Goal: Task Accomplishment & Management: Use online tool/utility

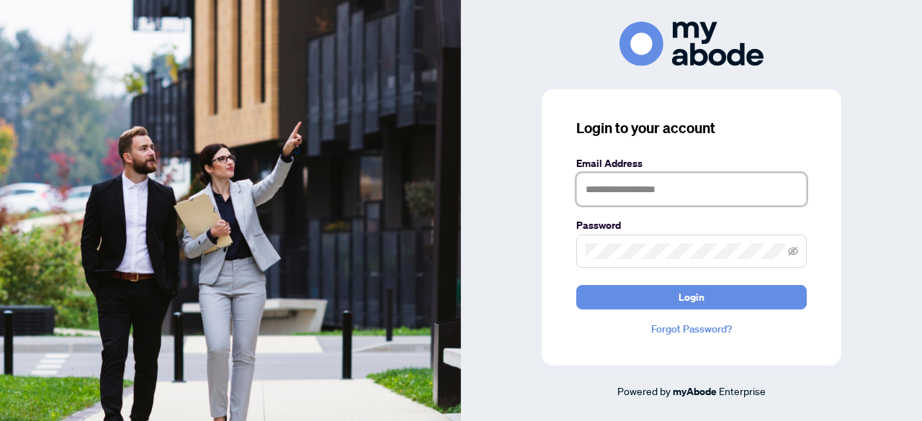
click at [665, 188] on input "text" at bounding box center [691, 189] width 230 height 33
type input "**********"
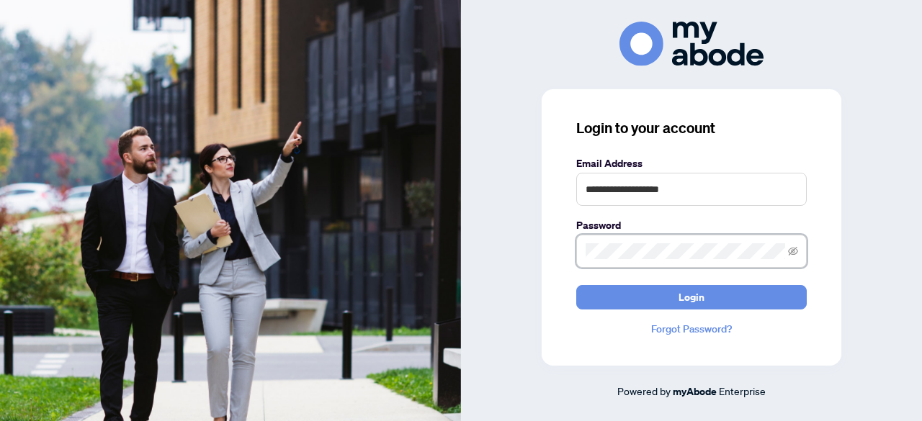
click at [576, 285] on button "Login" at bounding box center [691, 297] width 230 height 24
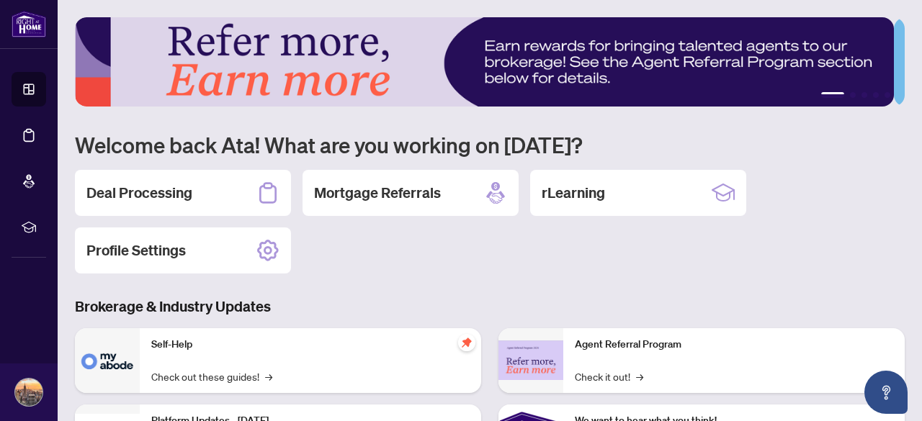
click at [595, 279] on div "1 2 3 4 5 Welcome back Ata! What are you working on today? Deal Processing Mort…" at bounding box center [490, 330] width 830 height 627
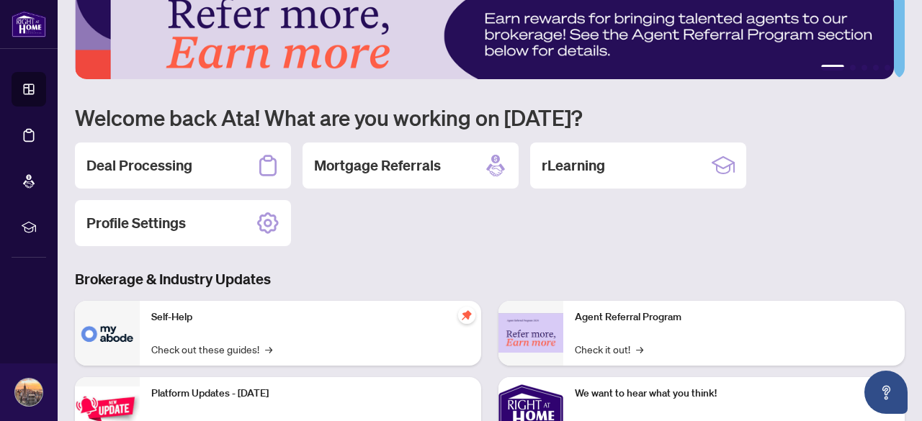
scroll to position [29, 0]
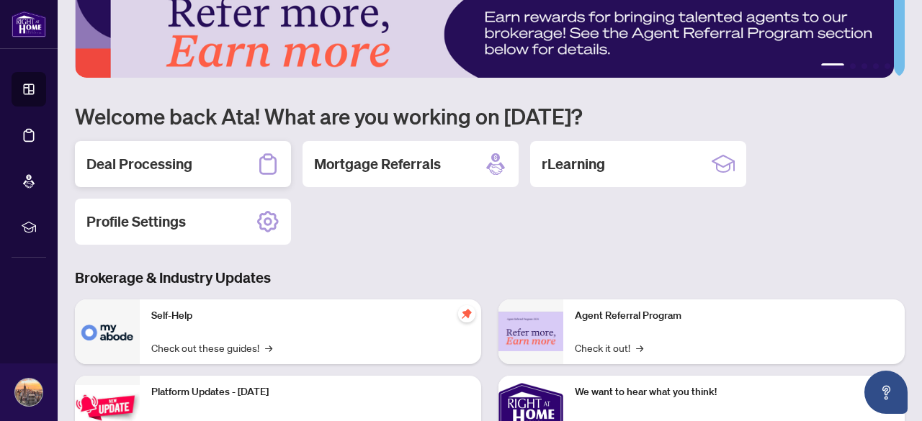
click at [228, 158] on div "Deal Processing" at bounding box center [183, 164] width 216 height 46
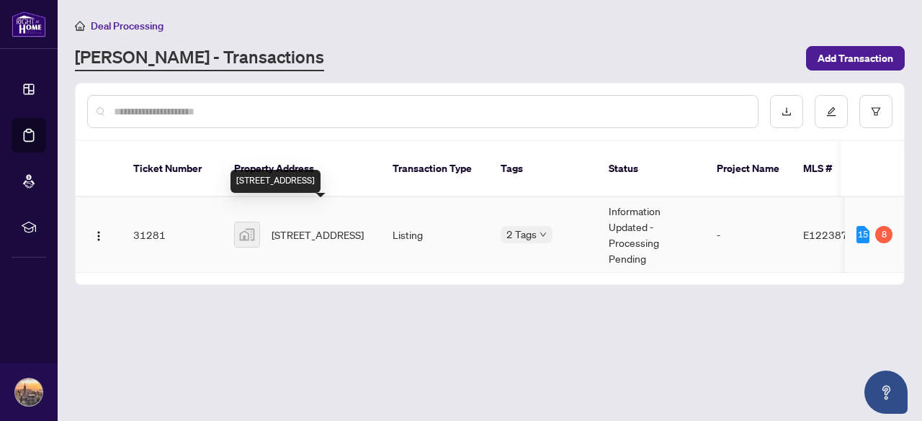
click at [310, 227] on span "29 Prospect Way, Whitby, Ontario L1N 0L4, Canada" at bounding box center [318, 235] width 92 height 16
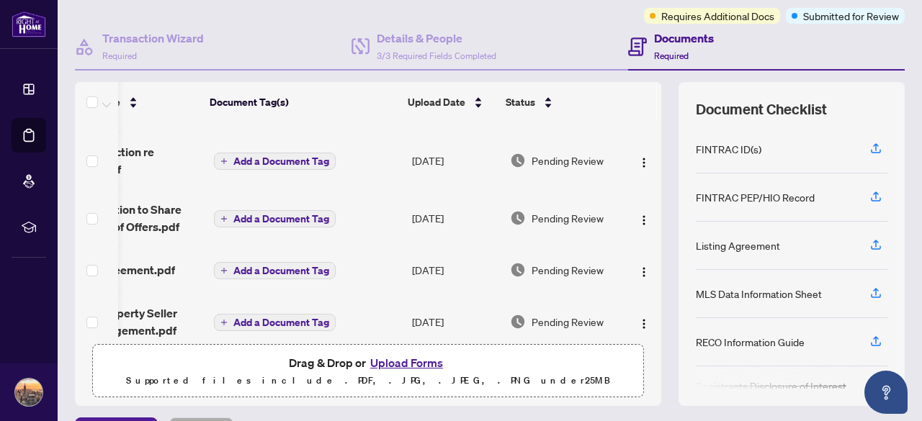
scroll to position [0, 84]
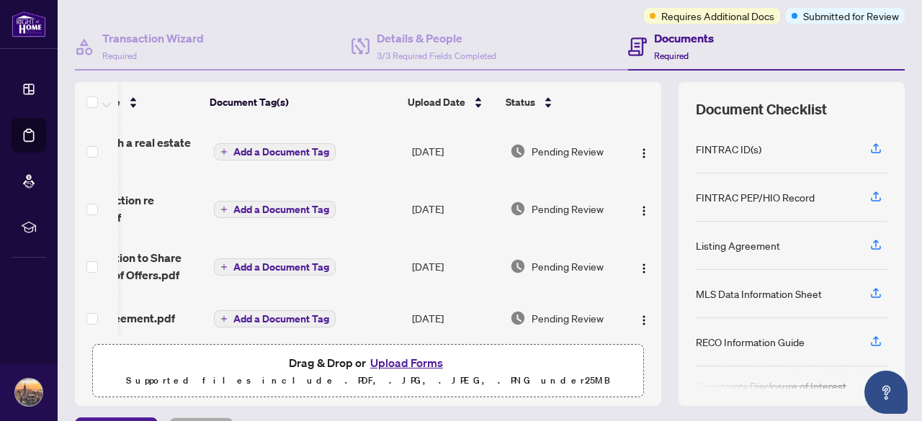
click at [122, 335] on div "(19) File Name Document Tag(s) Upload Date Status Working with a real estate ag…" at bounding box center [368, 244] width 586 height 324
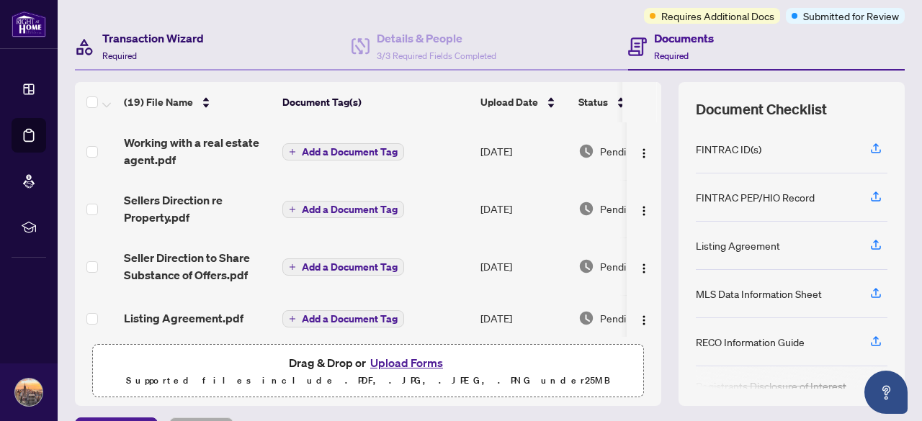
click at [147, 49] on div "Transaction Wizard Required" at bounding box center [153, 47] width 102 height 34
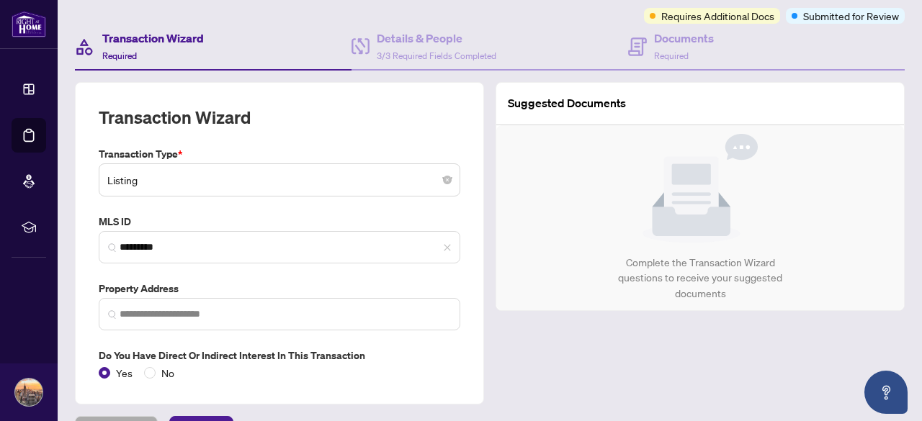
type input "**********"
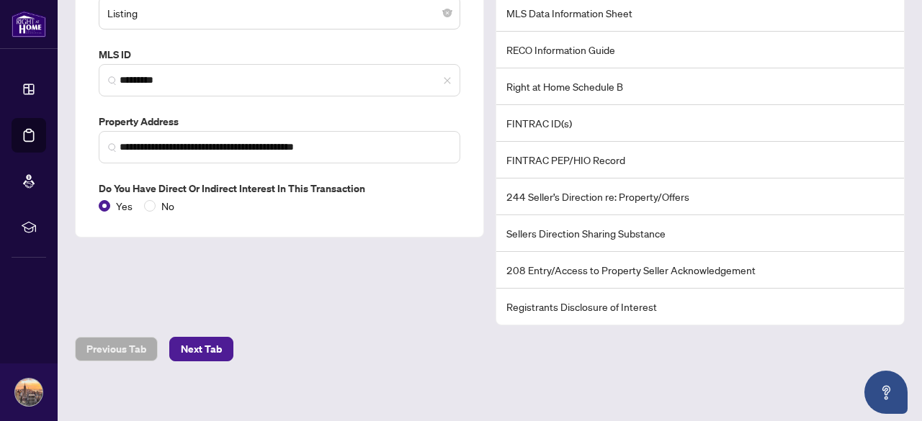
scroll to position [284, 0]
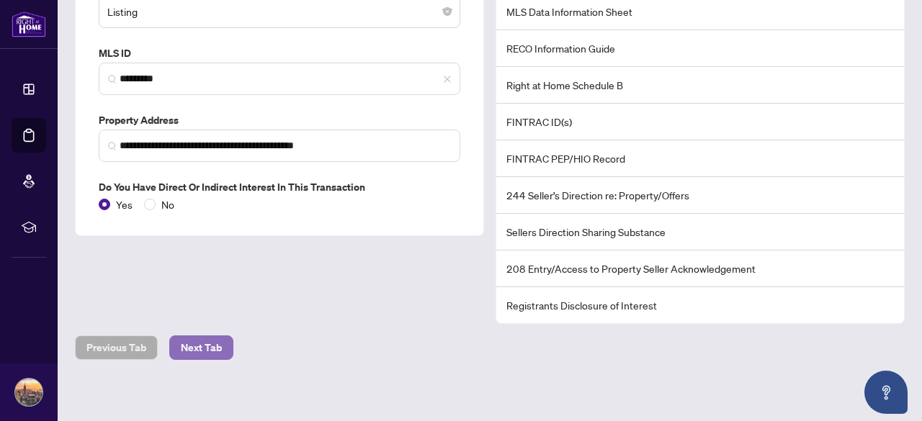
click at [206, 338] on span "Next Tab" at bounding box center [201, 347] width 41 height 23
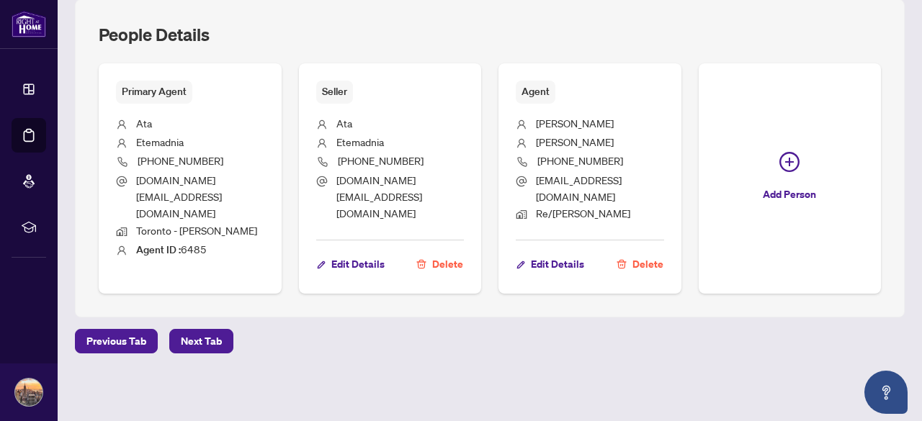
scroll to position [677, 0]
click at [208, 342] on span "Next Tab" at bounding box center [201, 341] width 41 height 23
